Goal: Task Accomplishment & Management: Manage account settings

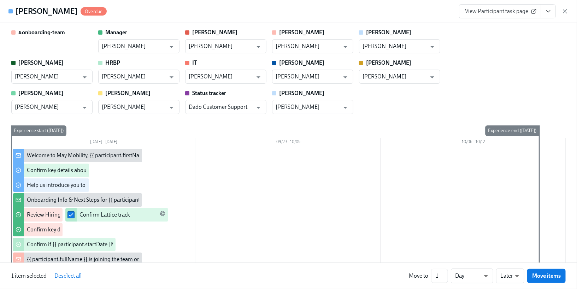
scroll to position [319, 0]
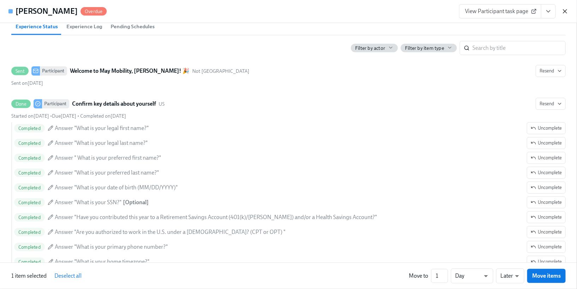
click at [563, 12] on icon "button" at bounding box center [564, 11] width 7 height 7
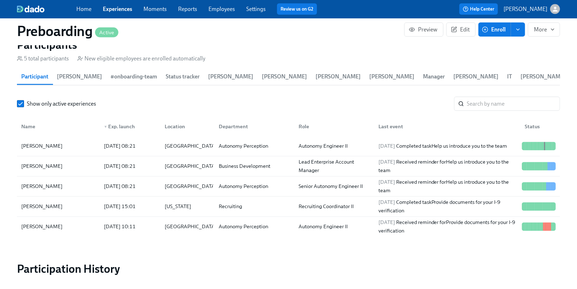
click at [116, 7] on link "Experiences" at bounding box center [117, 9] width 29 height 7
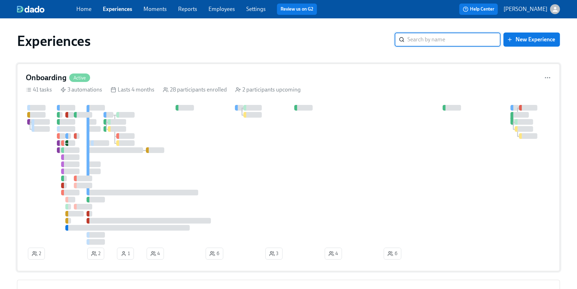
click at [152, 120] on div at bounding box center [293, 175] width 534 height 140
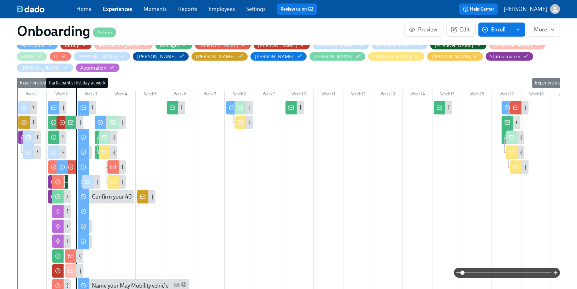
scroll to position [267, 0]
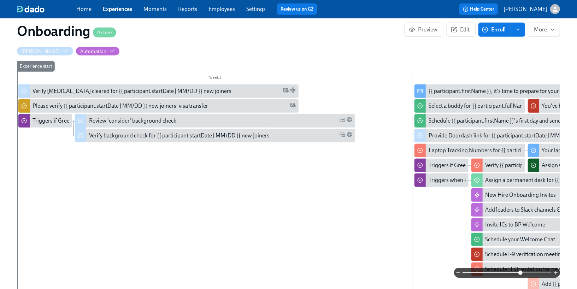
drag, startPoint x: 464, startPoint y: 271, endPoint x: 521, endPoint y: 271, distance: 56.9
click at [521, 271] on span at bounding box center [520, 273] width 4 height 4
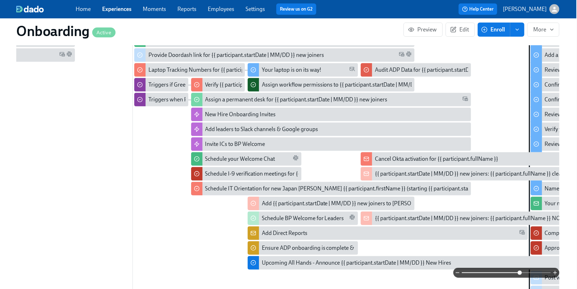
scroll to position [0, 265]
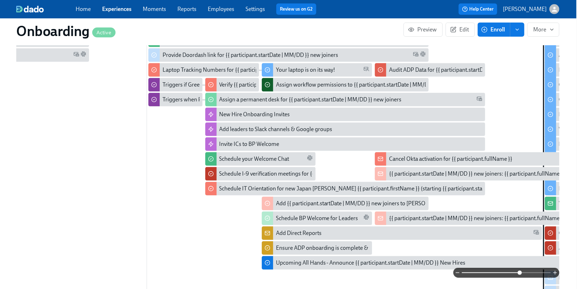
click at [119, 11] on link "Experiences" at bounding box center [116, 9] width 29 height 7
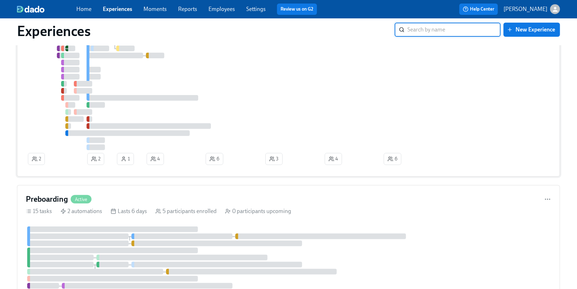
scroll to position [112, 0]
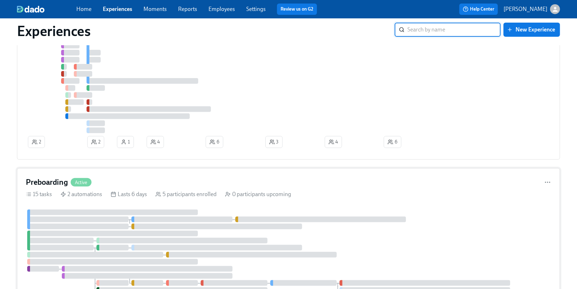
click at [122, 182] on div "Preboarding Active" at bounding box center [288, 182] width 525 height 11
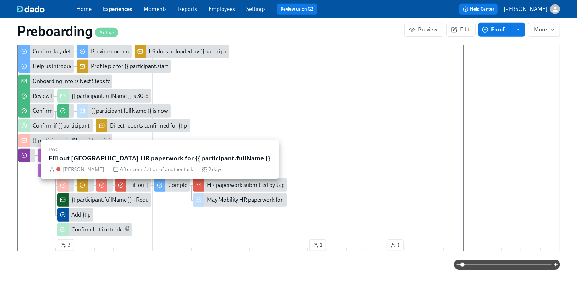
scroll to position [251, 0]
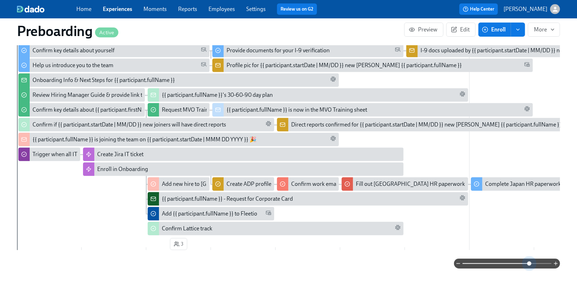
drag, startPoint x: 464, startPoint y: 263, endPoint x: 528, endPoint y: 251, distance: 65.7
click at [528, 251] on div "Filter by Actor Participant #onboarding-team Manager [PERSON_NAME] [PERSON_NAME…" at bounding box center [288, 119] width 543 height 299
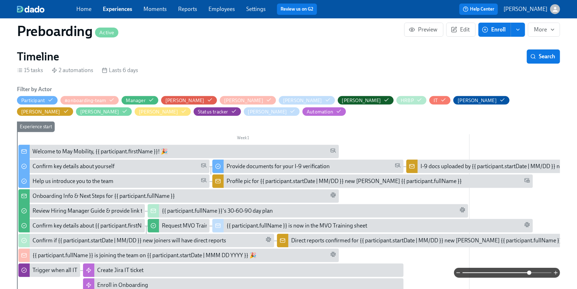
scroll to position [0, 0]
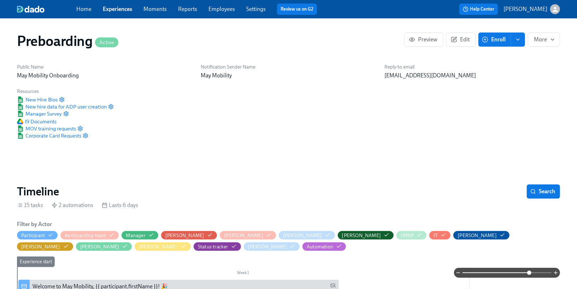
click at [111, 11] on link "Experiences" at bounding box center [117, 9] width 29 height 7
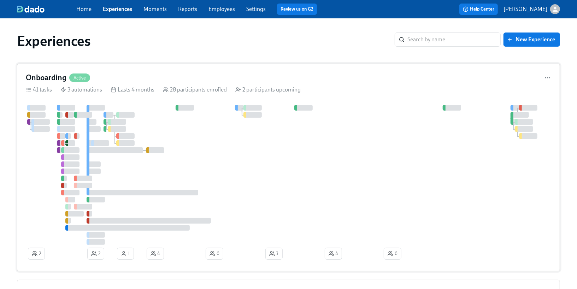
click at [146, 130] on div at bounding box center [293, 175] width 534 height 140
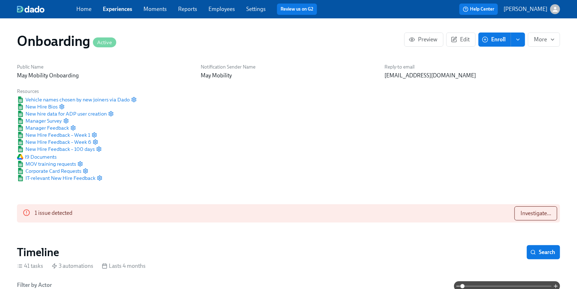
scroll to position [0, 5131]
click at [538, 250] on span "Search" at bounding box center [543, 252] width 23 height 7
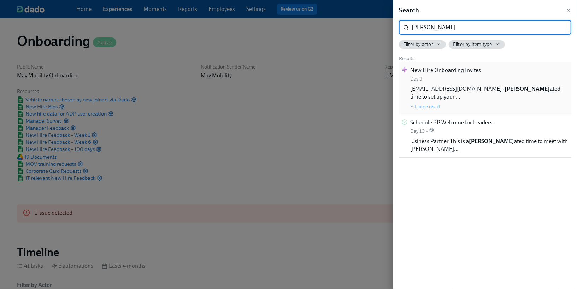
type input "[PERSON_NAME]"
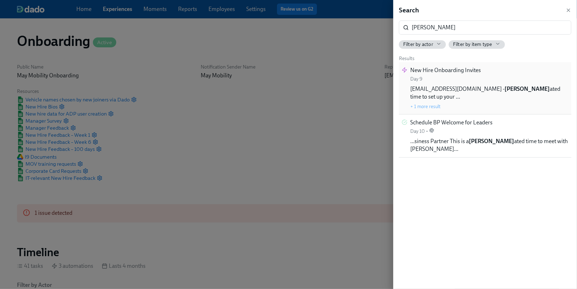
click at [482, 83] on div "New Hire Onboarding Invites Day 9 [EMAIL_ADDRESS][DOMAIN_NAME] - [PERSON_NAME] …" at bounding box center [489, 87] width 158 height 43
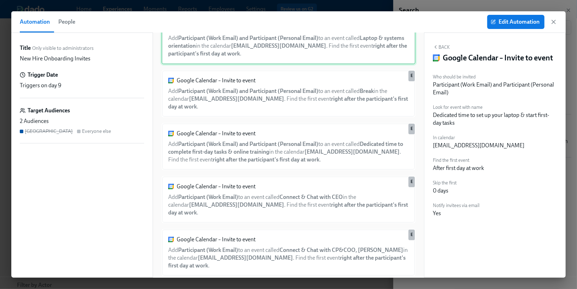
scroll to position [90, 0]
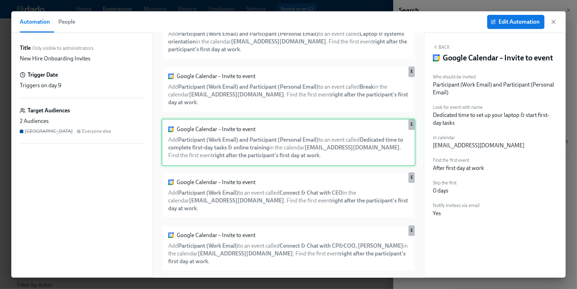
click at [306, 142] on div "Google Calendar – Invite to event Add Participant (Work Email) and Participant …" at bounding box center [288, 142] width 254 height 47
click at [500, 24] on span "Edit Automation" at bounding box center [515, 21] width 47 height 7
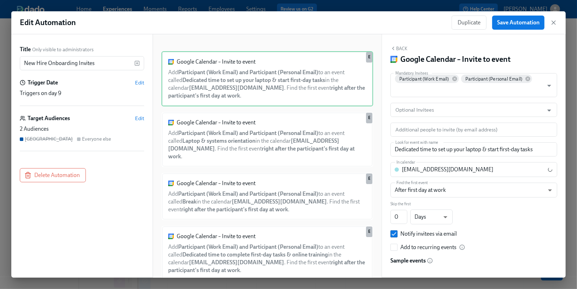
scroll to position [2, 0]
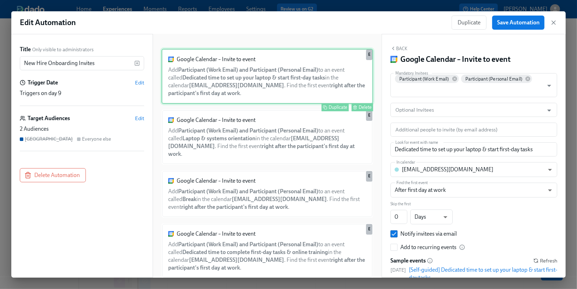
click at [331, 109] on button "Duplicate" at bounding box center [334, 107] width 27 height 8
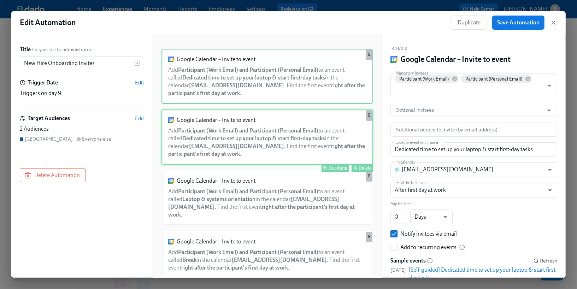
click at [293, 129] on div "Google Calendar – Invite to event Add Participant (Work Email) and Participant …" at bounding box center [267, 136] width 212 height 55
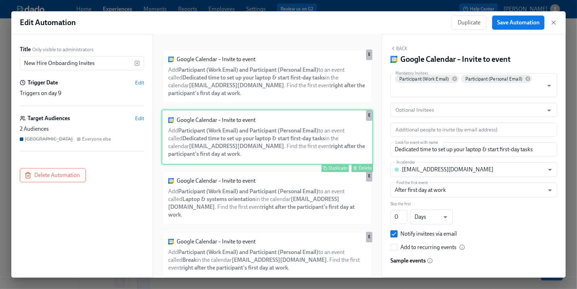
click at [335, 151] on div "Google Calendar – Invite to event Add Participant (Work Email) and Participant …" at bounding box center [267, 136] width 212 height 55
click at [447, 152] on input "Dedicated time to set up your laptop & start first-day tasks" at bounding box center [473, 149] width 167 height 14
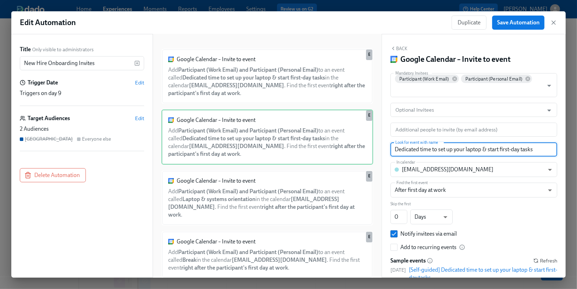
paste input "[Live] REQUIRED I-9 Verification + Benefits Q&A"
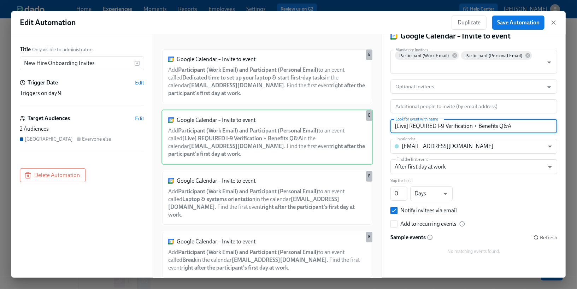
scroll to position [24, 0]
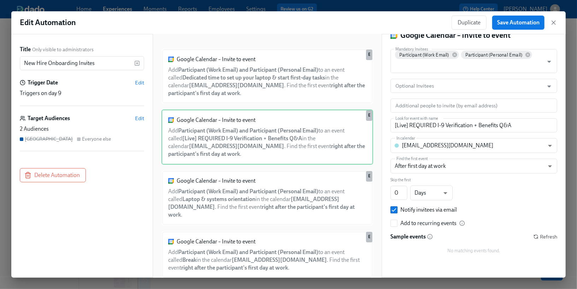
click at [473, 204] on div "Mandatory Invitees Participant (Work Email) Participant (Personal Email) Mandat…" at bounding box center [473, 154] width 167 height 211
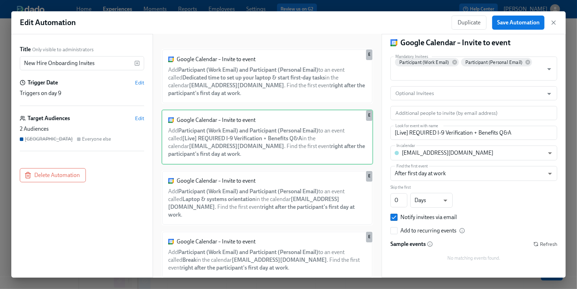
scroll to position [25, 0]
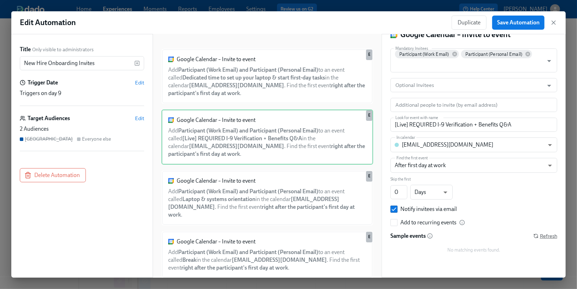
click at [539, 235] on span "Refresh" at bounding box center [545, 235] width 24 height 7
click at [436, 149] on body "Home Experiences Moments Reports Employees Settings Review us on G2 Help Center…" at bounding box center [288, 266] width 577 height 533
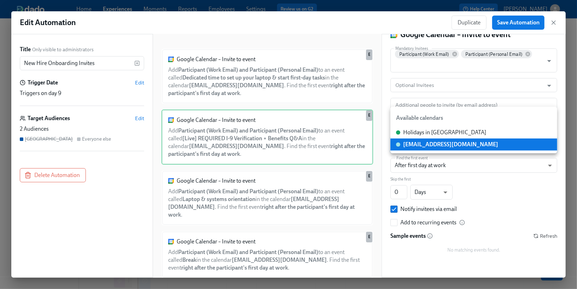
click at [436, 146] on div "[EMAIL_ADDRESS][DOMAIN_NAME]" at bounding box center [450, 145] width 95 height 8
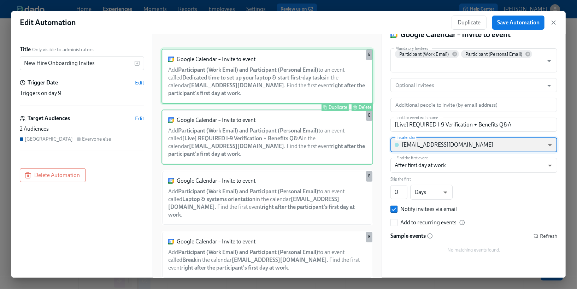
click at [296, 96] on div "Google Calendar – Invite to event Add Participant (Work Email) and Participant …" at bounding box center [267, 76] width 212 height 55
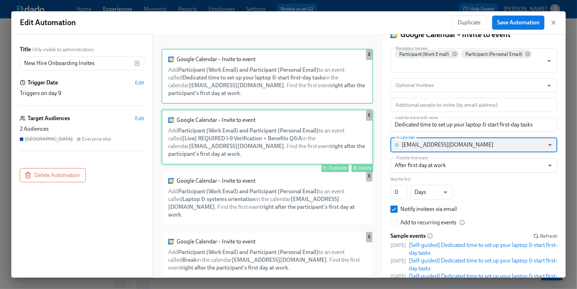
click at [298, 120] on div "Google Calendar – Invite to event Add Participant (Work Email) and Participant …" at bounding box center [267, 136] width 212 height 55
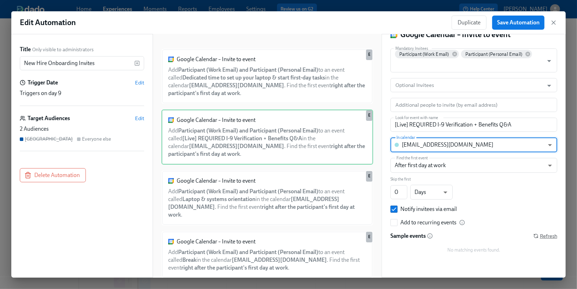
click at [541, 234] on span "Refresh" at bounding box center [545, 235] width 24 height 7
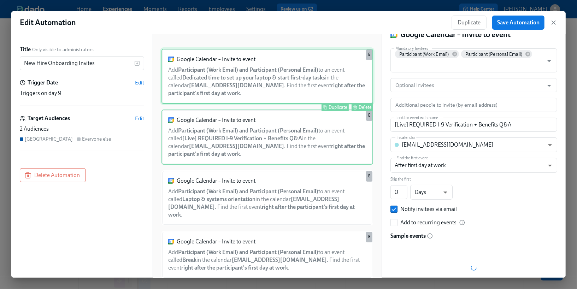
click at [313, 87] on div "Google Calendar – Invite to event Add Participant (Work Email) and Participant …" at bounding box center [267, 76] width 212 height 55
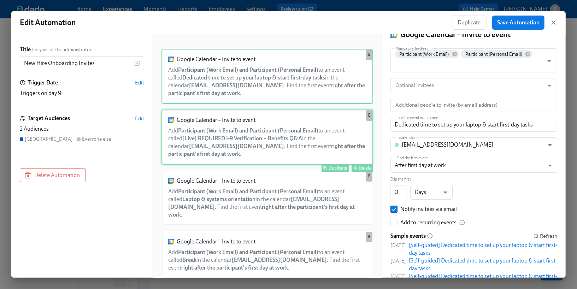
click at [311, 130] on div "Google Calendar – Invite to event Add Participant (Work Email) and Participant …" at bounding box center [267, 136] width 212 height 55
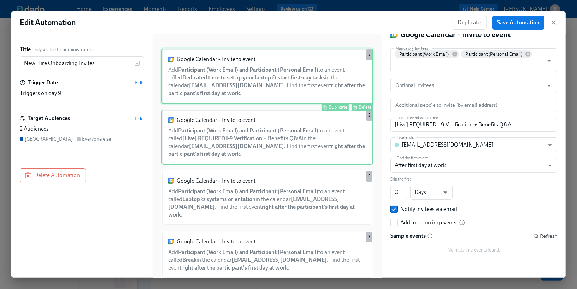
click at [301, 84] on div "Google Calendar – Invite to event Add Participant (Work Email) and Participant …" at bounding box center [267, 76] width 212 height 55
click at [303, 132] on div "Google Calendar – Invite to event Add Participant (Work Email) and Participant …" at bounding box center [267, 136] width 212 height 55
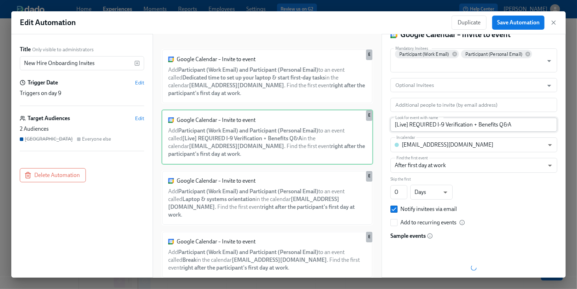
click at [519, 129] on input "[Live] REQUIRED I-9 Verification + Benefits Q&A" at bounding box center [473, 125] width 167 height 14
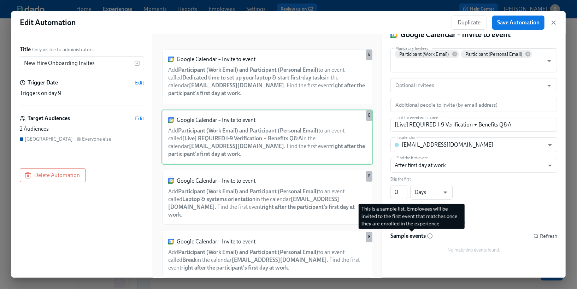
click at [430, 236] on icon at bounding box center [430, 236] width 0 height 1
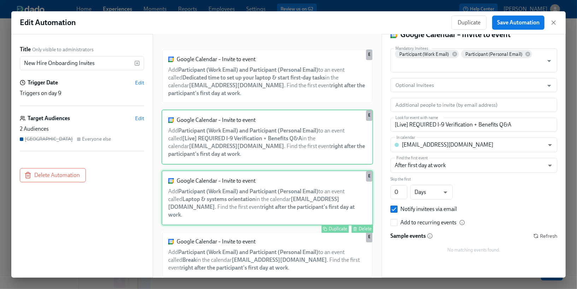
click at [342, 174] on div "Google Calendar – Invite to event Add Participant (Work Email) and Participant …" at bounding box center [267, 197] width 212 height 55
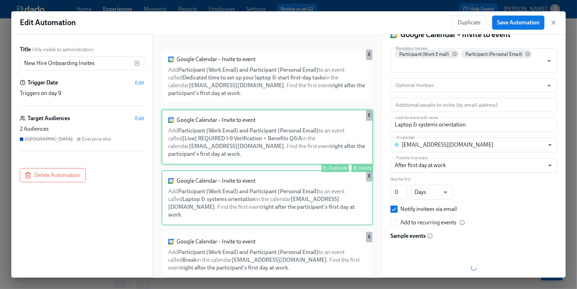
click at [331, 146] on div "Google Calendar – Invite to event Add Participant (Work Email) and Participant …" at bounding box center [267, 136] width 212 height 55
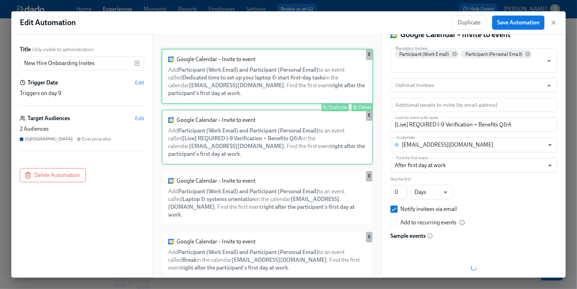
click at [331, 89] on div "Google Calendar – Invite to event Add Participant (Work Email) and Participant …" at bounding box center [267, 76] width 212 height 55
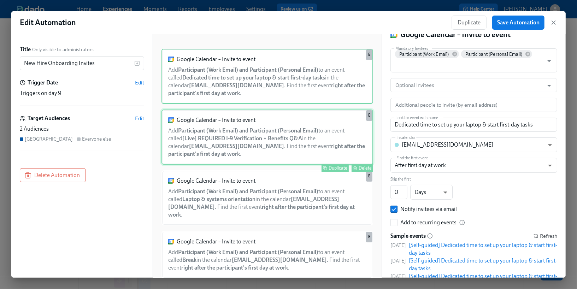
click at [319, 129] on div "Google Calendar – Invite to event Add Participant (Work Email) and Participant …" at bounding box center [267, 136] width 212 height 55
type input "[Live] REQUIRED I-9 Verification + Benefits Q&A"
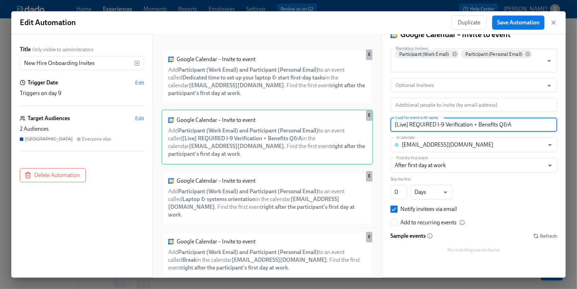
click at [424, 124] on input "[Live] REQUIRED I-9 Verification + Benefits Q&A" at bounding box center [473, 125] width 167 height 14
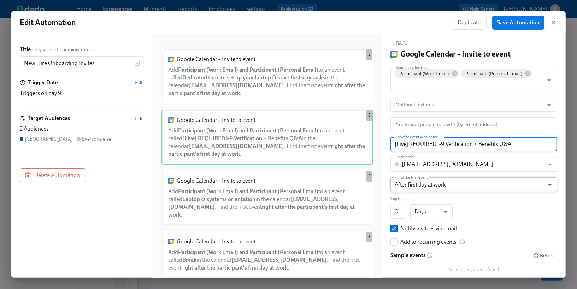
scroll to position [6, 0]
click at [401, 42] on button "Back" at bounding box center [398, 43] width 17 height 6
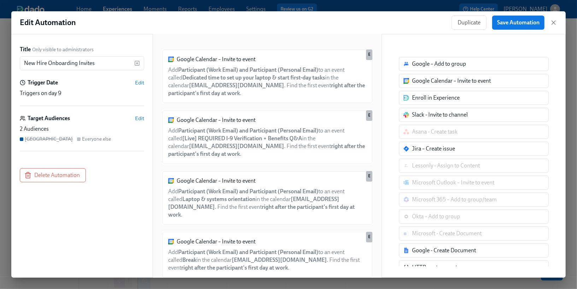
scroll to position [0, 0]
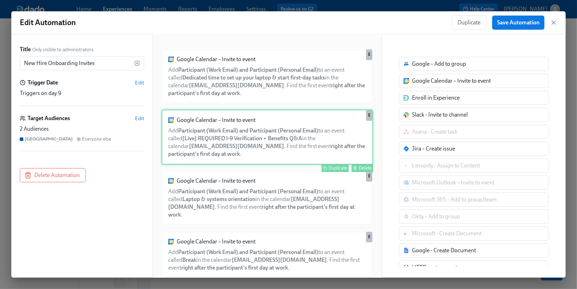
click at [324, 121] on div "Google Calendar – Invite to event Add Participant (Work Email) and Participant …" at bounding box center [267, 136] width 212 height 55
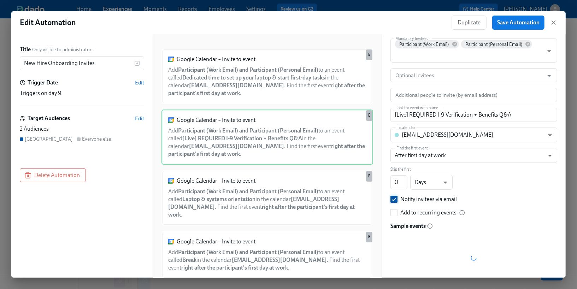
scroll to position [25, 0]
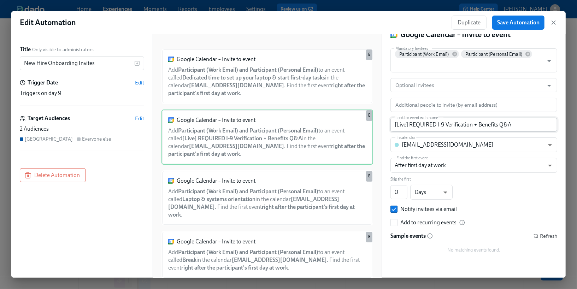
click at [442, 118] on input "[Live] REQUIRED I-9 Verification + Benefits Q&A" at bounding box center [473, 125] width 167 height 14
click at [546, 236] on span "Refresh" at bounding box center [545, 235] width 24 height 7
click at [469, 90] on input "Optional Invitees" at bounding box center [467, 85] width 146 height 14
click at [458, 75] on div "Mandatory Invitees Participant (Work Email) Participant (Personal Email) Mandat…" at bounding box center [473, 153] width 167 height 211
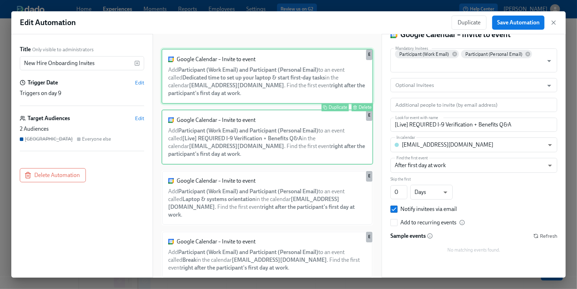
click at [319, 76] on div "Google Calendar – Invite to event Add Participant (Work Email) and Participant …" at bounding box center [267, 76] width 212 height 55
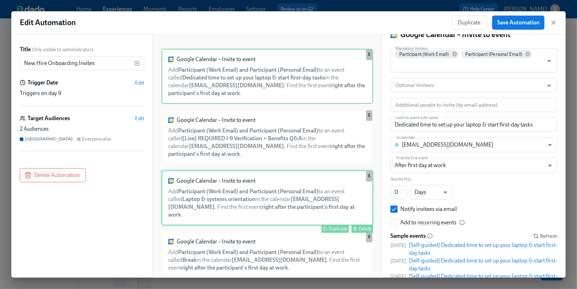
click at [303, 190] on div "Google Calendar – Invite to event Add Participant (Work Email) and Participant …" at bounding box center [267, 197] width 212 height 55
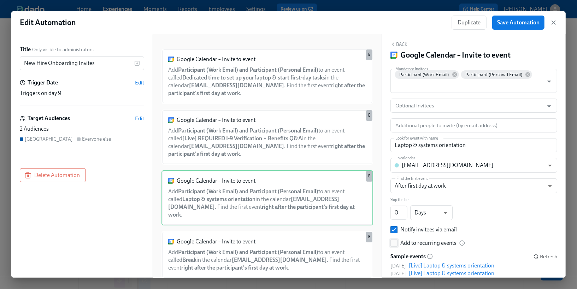
scroll to position [0, 0]
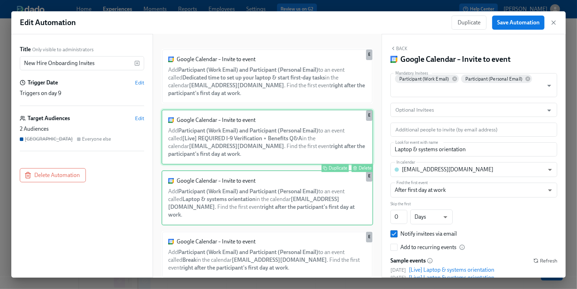
click at [307, 148] on div "Google Calendar – Invite to event Add Participant (Work Email) and Participant …" at bounding box center [267, 136] width 212 height 55
type input "[Live] REQUIRED I-9 Verification + Benefits Q&A"
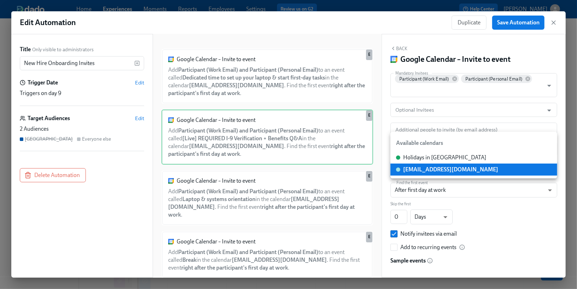
click at [449, 167] on body "Home Experiences Moments Reports Employees Settings Review us on G2 Help Center…" at bounding box center [288, 266] width 577 height 533
click at [462, 171] on div "[EMAIL_ADDRESS][DOMAIN_NAME]" at bounding box center [450, 170] width 95 height 8
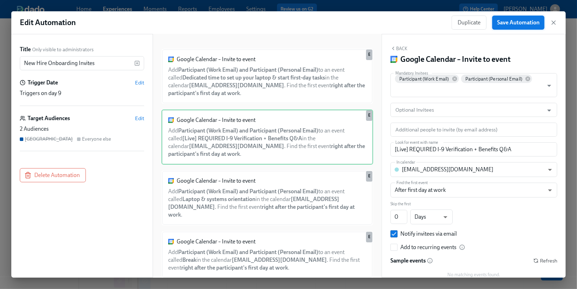
click at [497, 25] on span "Save Automation" at bounding box center [518, 22] width 42 height 7
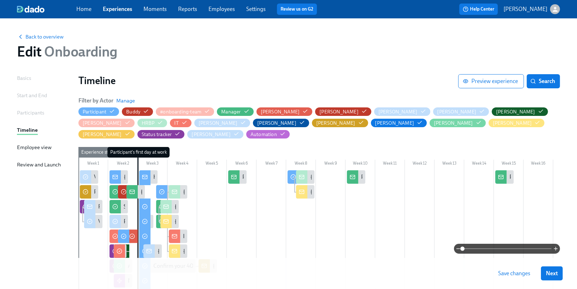
click at [510, 270] on span "Save changes" at bounding box center [514, 273] width 32 height 7
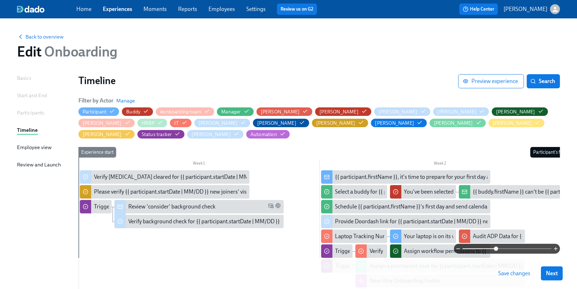
drag, startPoint x: 464, startPoint y: 249, endPoint x: 496, endPoint y: 249, distance: 31.4
click at [496, 249] on span at bounding box center [496, 249] width 4 height 4
click at [546, 84] on span "Search" at bounding box center [543, 81] width 23 height 7
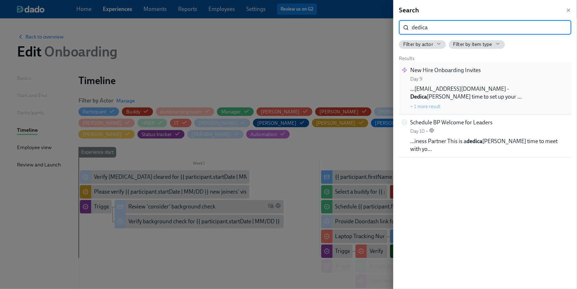
type input "dedica"
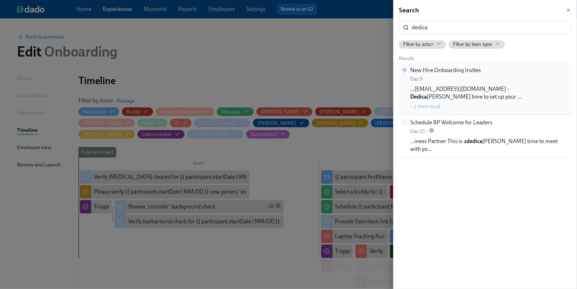
click at [466, 93] on div "…eople@maymobility.com - Dedica ted time to set up your … + 1 more result" at bounding box center [489, 97] width 158 height 25
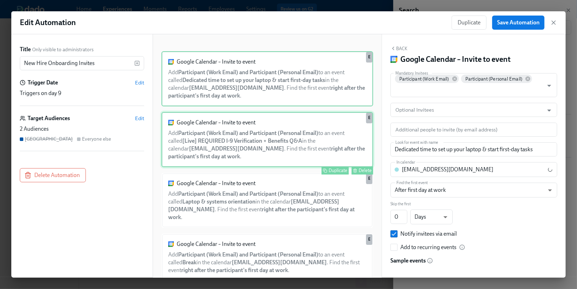
click at [305, 142] on div "Google Calendar – Invite to event Add Participant (Work Email) and Participant …" at bounding box center [267, 139] width 212 height 55
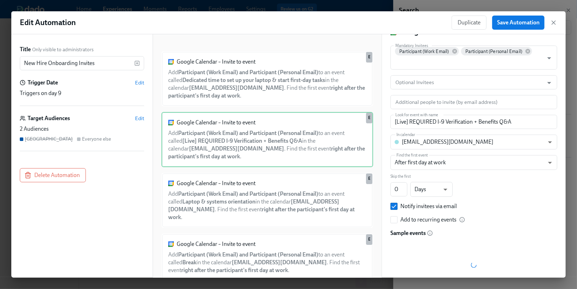
scroll to position [25, 0]
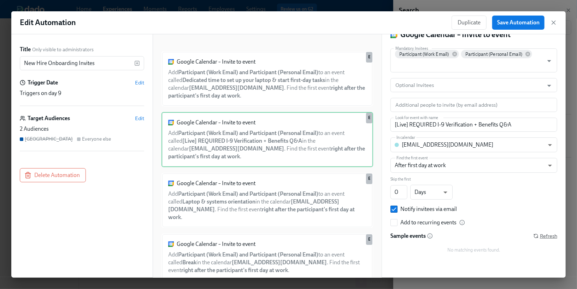
click at [543, 237] on span "Refresh" at bounding box center [545, 235] width 24 height 7
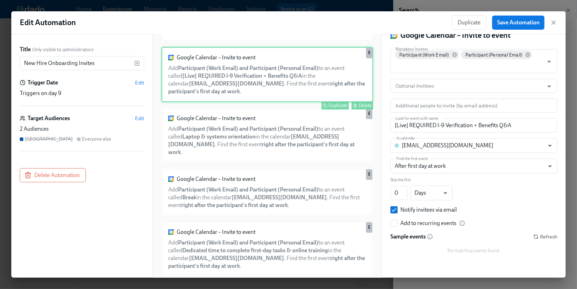
scroll to position [71, 0]
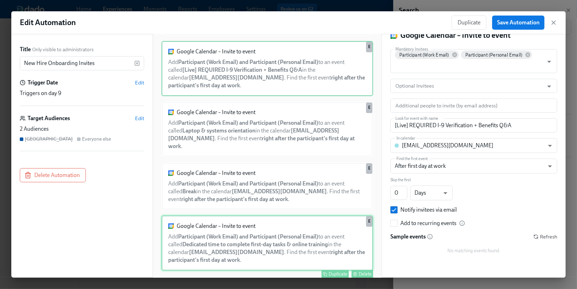
click at [270, 218] on div "Google Calendar – Invite to event Add Participant (Work Email) and Participant …" at bounding box center [267, 242] width 212 height 55
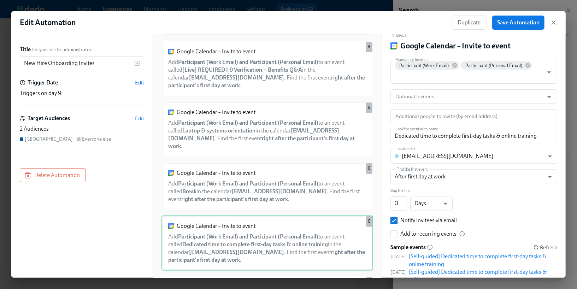
scroll to position [4, 0]
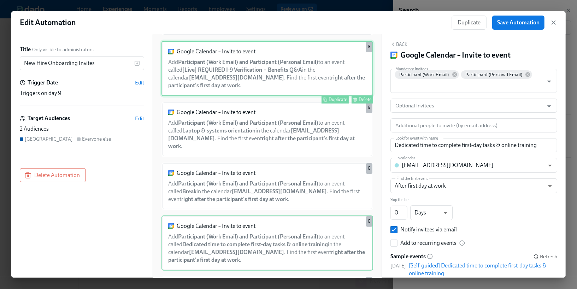
click at [259, 86] on div "Google Calendar – Invite to event Add Participant (Work Email) and Participant …" at bounding box center [267, 68] width 212 height 55
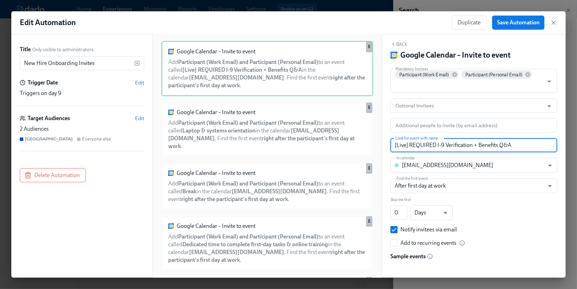
drag, startPoint x: 410, startPoint y: 145, endPoint x: 373, endPoint y: 143, distance: 36.8
click at [373, 143] on div "Title Only visible to administrators New Hire Onboarding Invites ​ Trigger Date…" at bounding box center [288, 155] width 554 height 243
type input "REQUIRED I-9 Verification + Benefits Q&A"
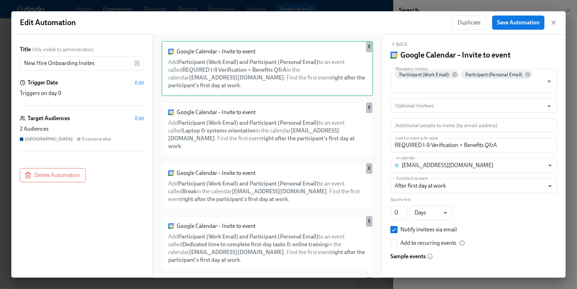
click at [463, 137] on div "Mandatory Invitees Participant (Work Email) Participant (Personal Email) Mandat…" at bounding box center [473, 192] width 167 height 246
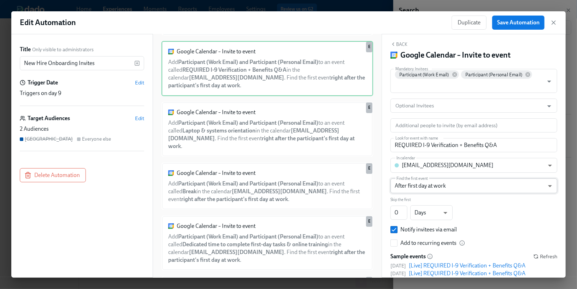
scroll to position [0, 0]
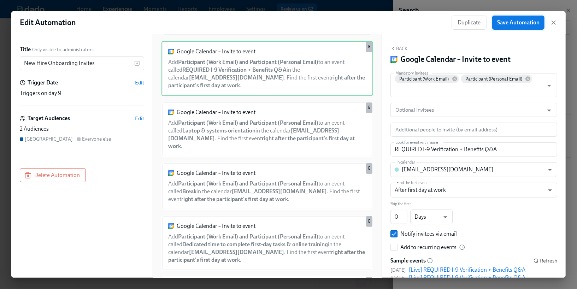
click at [511, 23] on span "Save Automation" at bounding box center [518, 22] width 42 height 7
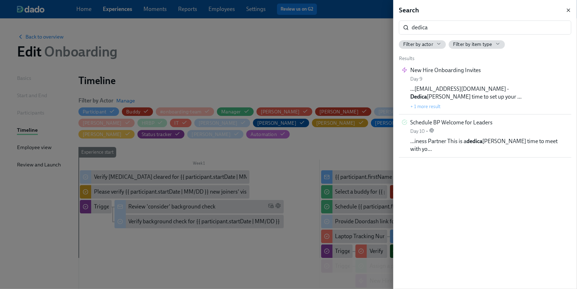
click at [571, 11] on icon "button" at bounding box center [568, 10] width 6 height 6
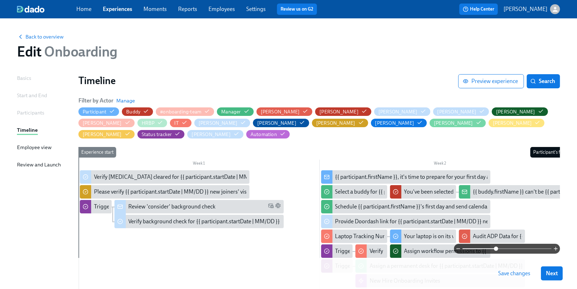
click at [503, 274] on span "Save changes" at bounding box center [514, 273] width 32 height 7
click at [515, 273] on span "Save changes" at bounding box center [514, 273] width 32 height 7
click at [283, 133] on circle "button" at bounding box center [282, 133] width 1 height 1
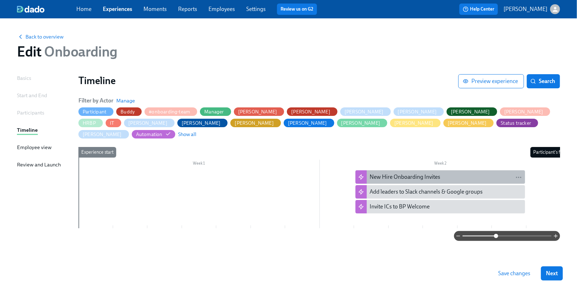
click at [435, 173] on div "New Hire Onboarding Invites" at bounding box center [404, 177] width 71 height 8
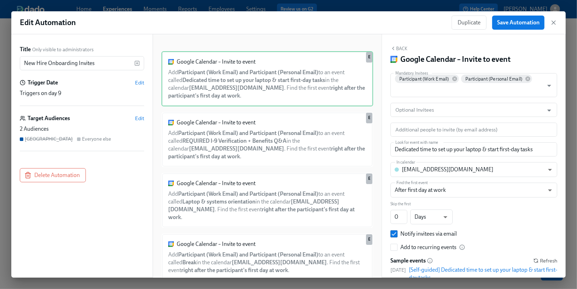
click at [553, 26] on div "Duplicate Save Automation" at bounding box center [504, 23] width 106 height 14
click at [553, 24] on icon "button" at bounding box center [553, 22] width 7 height 7
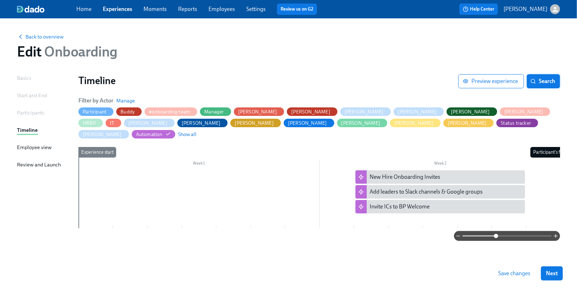
click at [537, 83] on span "Search" at bounding box center [543, 81] width 23 height 7
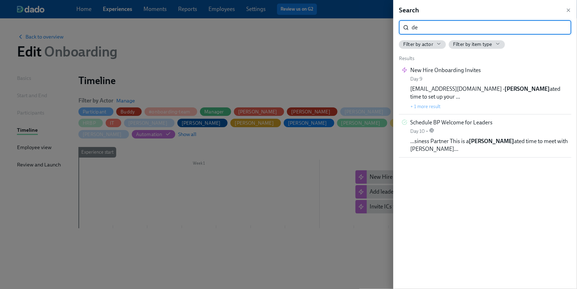
type input "d"
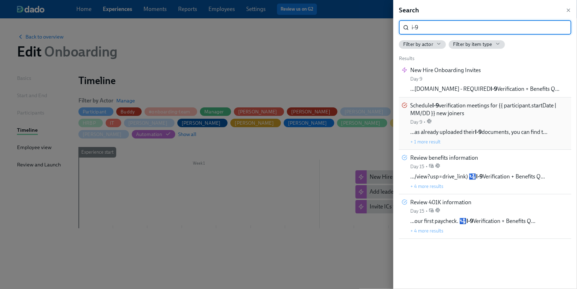
type input "i-9"
click at [509, 125] on div "Schedule I-9 verification meetings for {{ participant.startDate | MM/DD }} new …" at bounding box center [489, 114] width 158 height 24
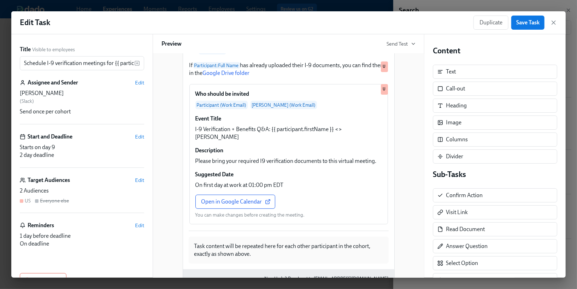
scroll to position [97, 0]
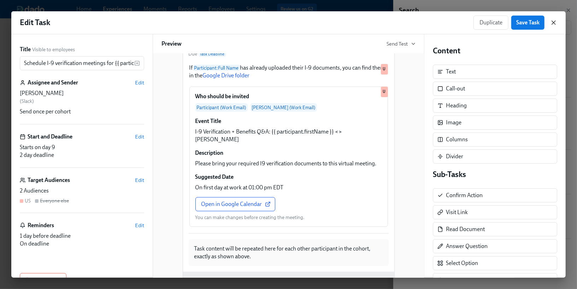
click at [552, 24] on icon "button" at bounding box center [553, 22] width 7 height 7
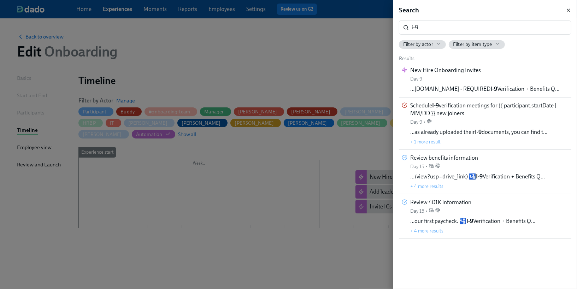
click at [568, 13] on icon "button" at bounding box center [568, 10] width 6 height 6
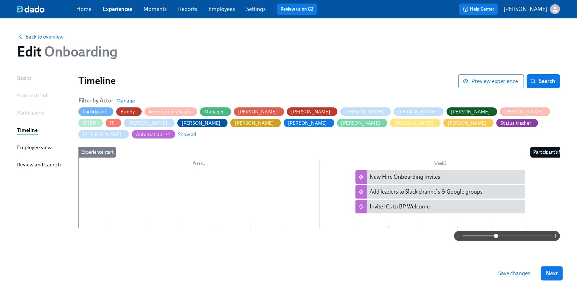
click at [117, 11] on link "Experiences" at bounding box center [117, 9] width 29 height 7
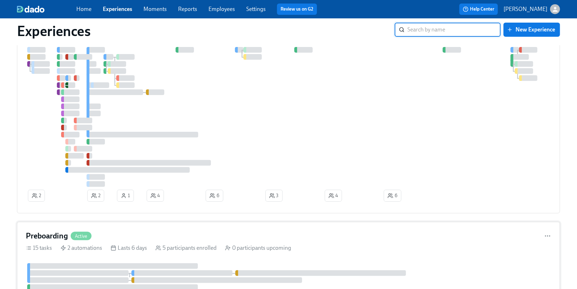
scroll to position [59, 0]
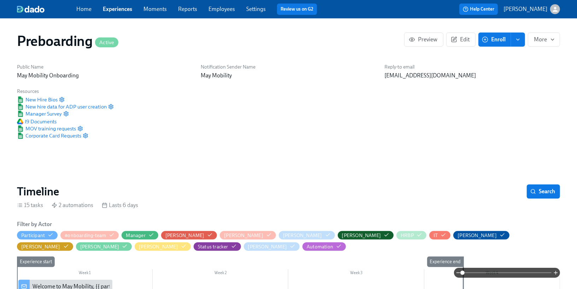
scroll to position [0, 567]
click at [543, 194] on span "Search" at bounding box center [543, 191] width 23 height 7
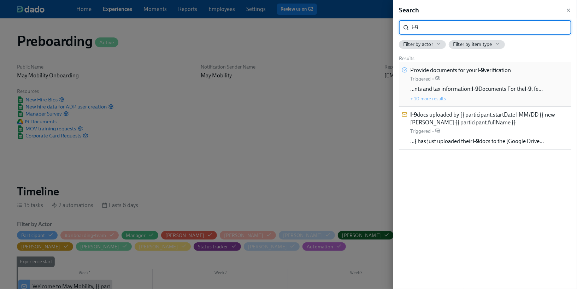
type input "i-9"
click at [448, 88] on span "…nts and tax information: I-9 Documents For the I-9 , fe…" at bounding box center [476, 89] width 132 height 8
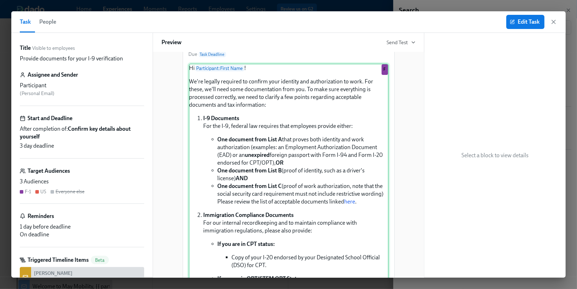
scroll to position [69, 0]
click at [286, 185] on div "Hi Participant : First Name ! We're legally required to confirm your identity a…" at bounding box center [289, 191] width 200 height 256
click at [244, 163] on div "Hi Participant : First Name ! We're legally required to confirm your identity a…" at bounding box center [289, 191] width 200 height 256
click at [263, 162] on div "Hi Participant : First Name ! We're legally required to confirm your identity a…" at bounding box center [289, 191] width 200 height 256
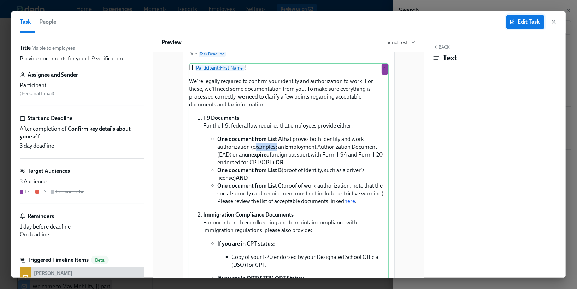
click at [514, 25] on button "Edit Task" at bounding box center [525, 22] width 38 height 14
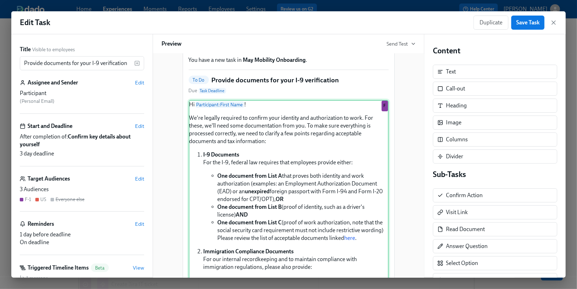
scroll to position [66, 0]
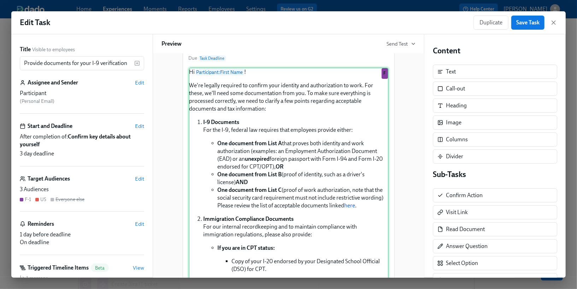
click at [283, 219] on div "Hi Participant : First Name ! We're legally required to confirm your identity a…" at bounding box center [289, 195] width 200 height 256
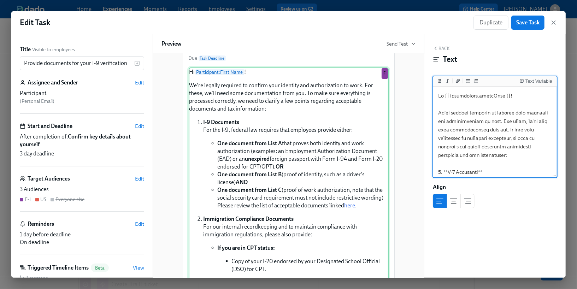
click at [361, 221] on div "Hi Participant : First Name ! We're legally required to confirm your identity a…" at bounding box center [289, 195] width 200 height 256
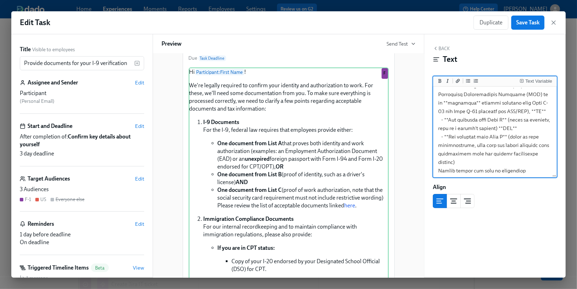
scroll to position [132, 0]
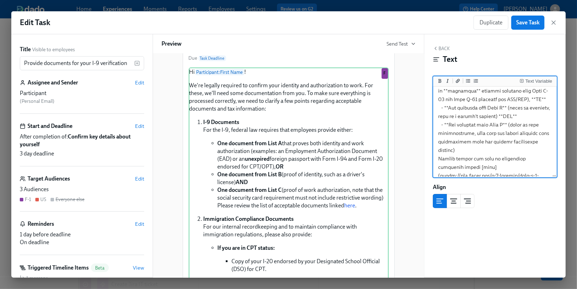
drag, startPoint x: 436, startPoint y: 120, endPoint x: 532, endPoint y: 164, distance: 105.2
click at [532, 164] on textarea at bounding box center [494, 142] width 121 height 372
